Goal: Task Accomplishment & Management: Use online tool/utility

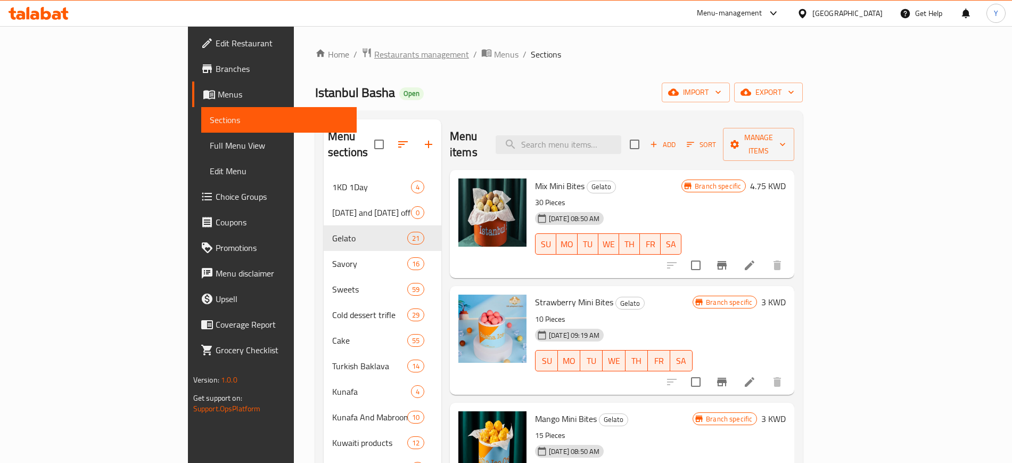
click at [374, 61] on span "Restaurants management" at bounding box center [421, 54] width 95 height 13
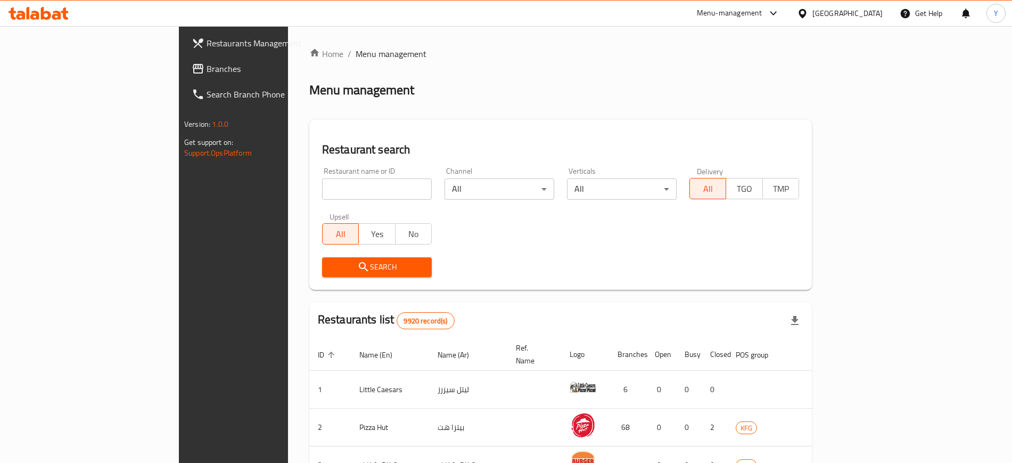
click at [322, 195] on input "search" at bounding box center [377, 188] width 110 height 21
click button "Search" at bounding box center [377, 267] width 110 height 20
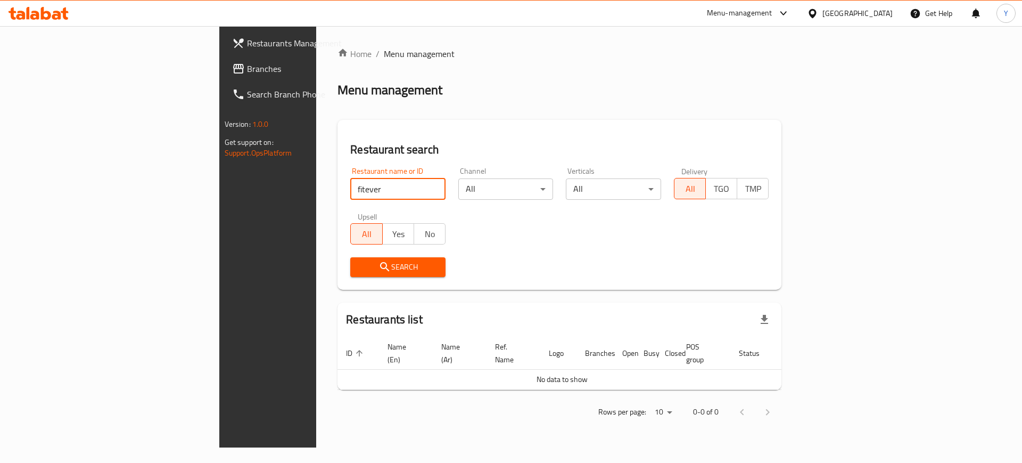
click at [350, 190] on input "fitever" at bounding box center [397, 188] width 95 height 21
type input "fit ever"
click button "Search" at bounding box center [397, 267] width 95 height 20
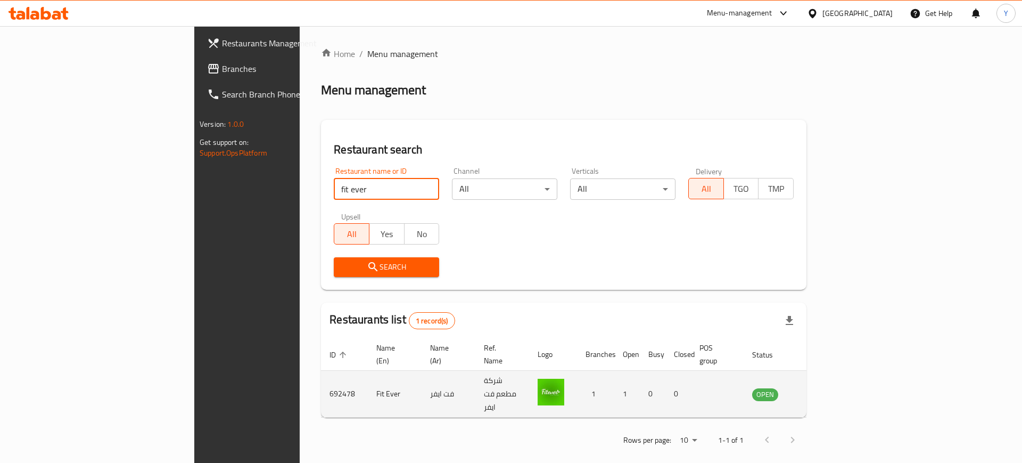
click at [321, 380] on td "692478" at bounding box center [344, 393] width 47 height 47
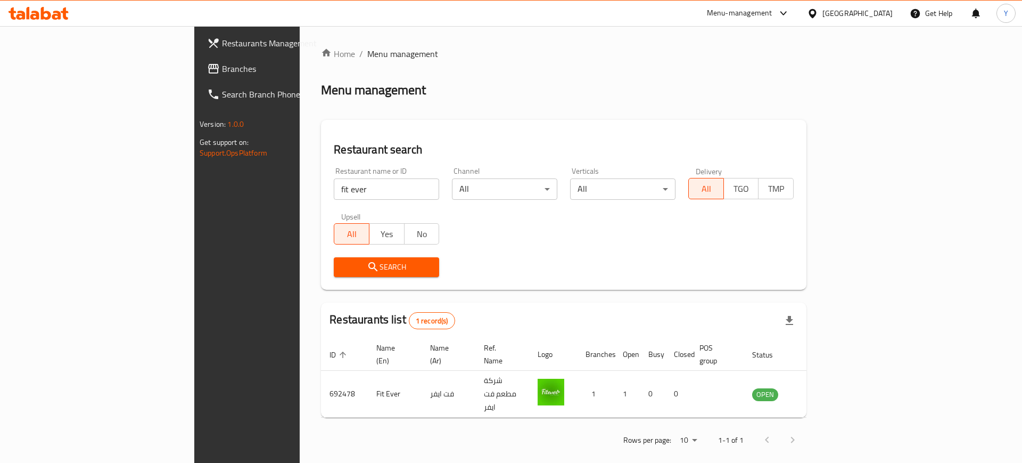
click at [390, 99] on div "Home / Menu management Menu management Restaurant search Restaurant name or ID …" at bounding box center [563, 250] width 485 height 406
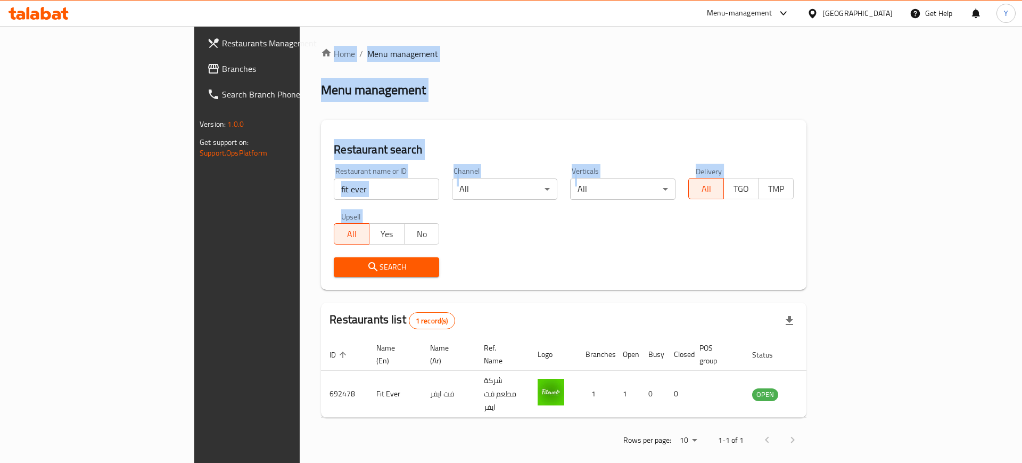
drag, startPoint x: 177, startPoint y: 36, endPoint x: 482, endPoint y: 276, distance: 388.1
click at [482, 276] on div "Home / Menu management Menu management Restaurant search Restaurant name or ID …" at bounding box center [564, 250] width 528 height 449
click at [482, 276] on div "Search" at bounding box center [563, 267] width 473 height 32
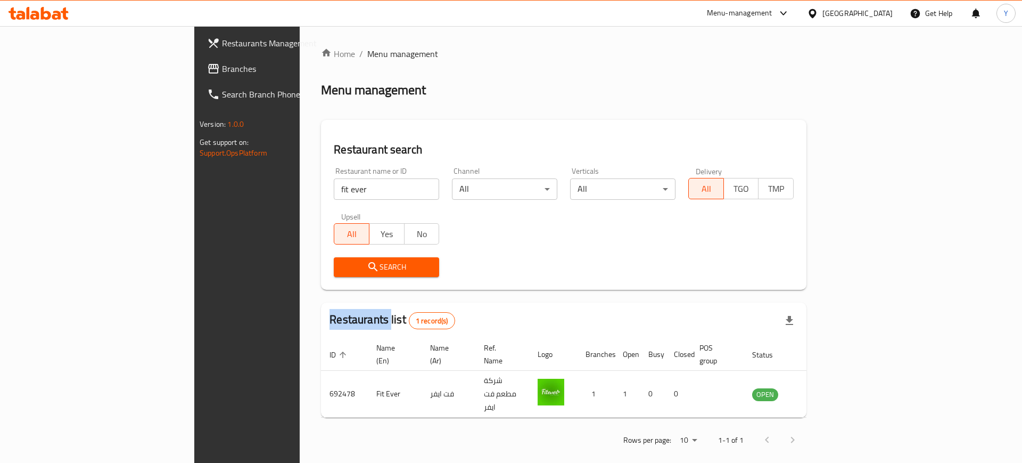
click at [482, 276] on div "Search" at bounding box center [563, 267] width 473 height 32
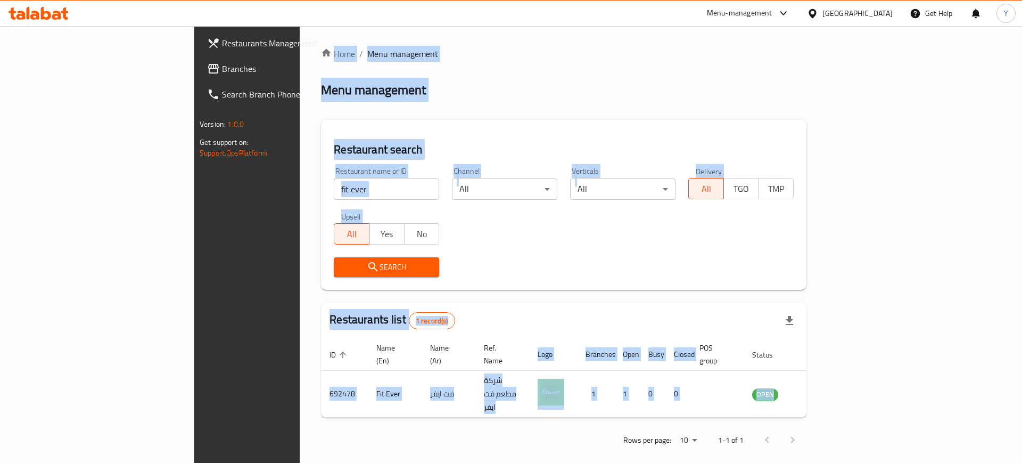
drag, startPoint x: 182, startPoint y: 34, endPoint x: 474, endPoint y: 401, distance: 469.0
click at [474, 401] on div "Home / Menu management Menu management Restaurant search Restaurant name or ID …" at bounding box center [564, 250] width 528 height 449
click at [423, 102] on div "Home / Menu management Menu management Restaurant search Restaurant name or ID …" at bounding box center [563, 250] width 485 height 406
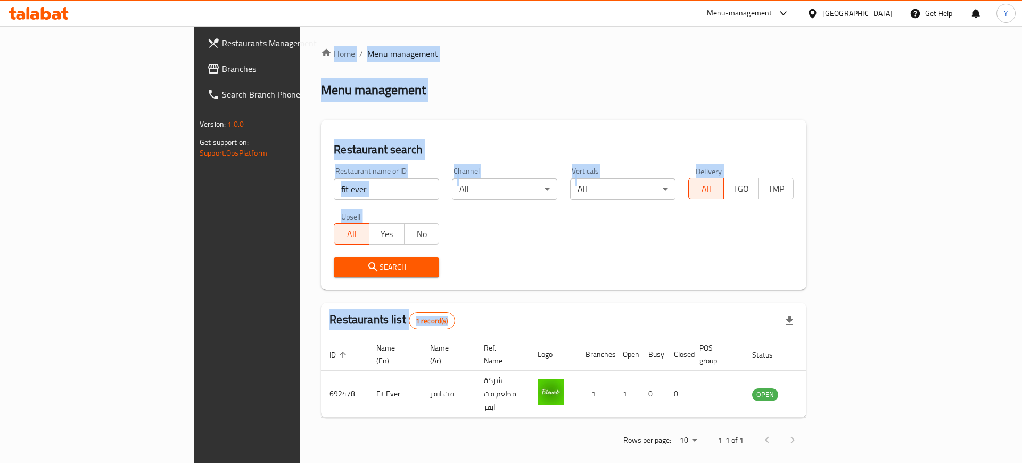
drag, startPoint x: 190, startPoint y: 43, endPoint x: 462, endPoint y: 334, distance: 398.5
click at [462, 334] on div "Home / Menu management Menu management Restaurant search Restaurant name or ID …" at bounding box center [564, 250] width 528 height 449
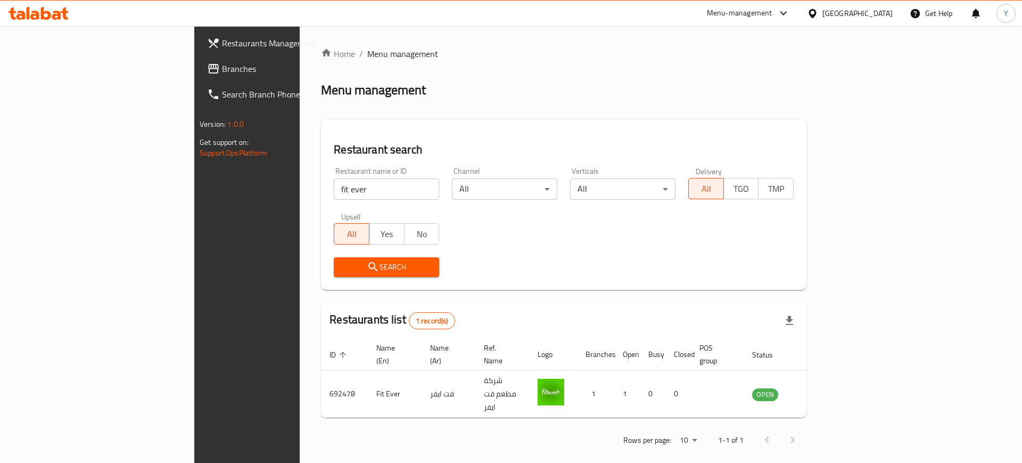
click at [520, 426] on div "Rows per page: 10 1-1 of 1" at bounding box center [563, 440] width 485 height 28
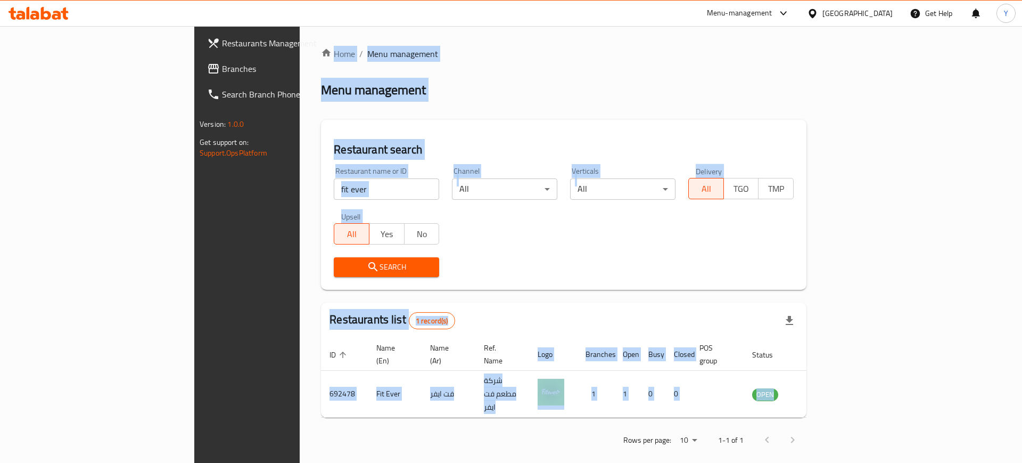
drag, startPoint x: 185, startPoint y: 30, endPoint x: 538, endPoint y: 409, distance: 517.9
click at [538, 409] on div "Home / Menu management Menu management Restaurant search Restaurant name or ID …" at bounding box center [564, 250] width 528 height 449
click at [538, 426] on div "Rows per page: 10 1-1 of 1" at bounding box center [563, 440] width 485 height 28
drag, startPoint x: 184, startPoint y: 36, endPoint x: 553, endPoint y: 433, distance: 542.0
click at [553, 433] on div "Home / Menu management Menu management Restaurant search Restaurant name or ID …" at bounding box center [564, 250] width 528 height 449
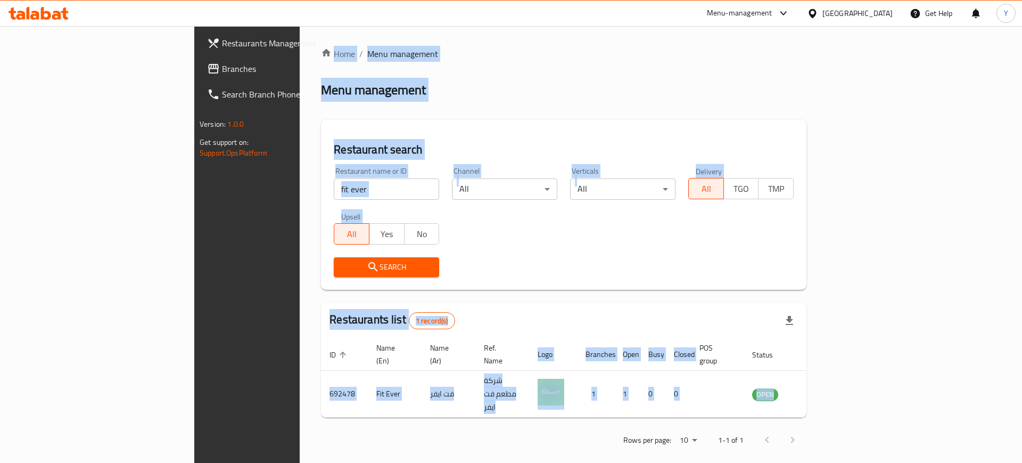
click at [483, 159] on div "Restaurant search Restaurant name or ID fit ever Restaurant name or ID Channel …" at bounding box center [563, 205] width 485 height 170
